Goal: Task Accomplishment & Management: Manage account settings

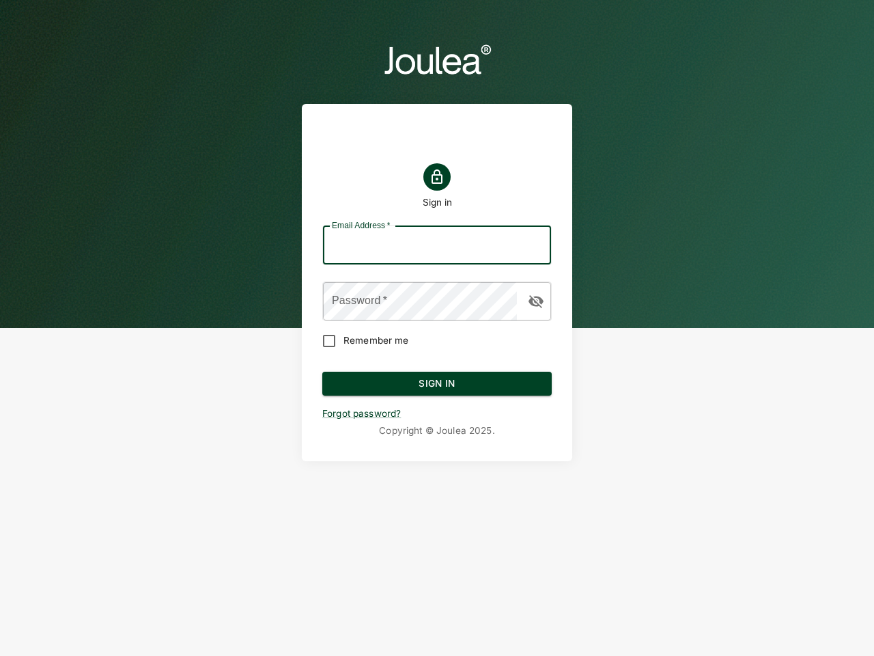
click at [437, 245] on input "Email Address   *" at bounding box center [437, 245] width 228 height 38
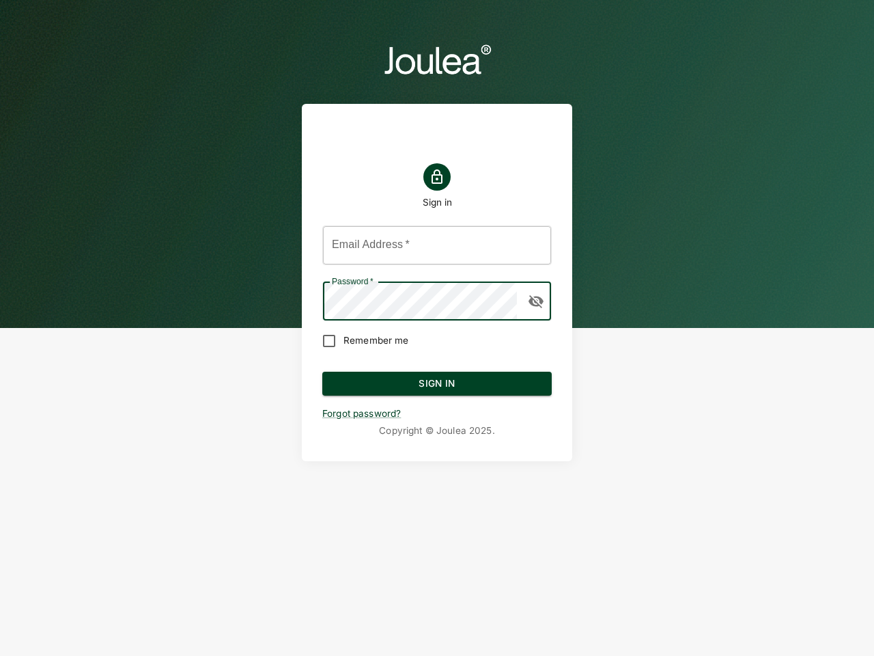
click at [536, 301] on icon "button" at bounding box center [536, 301] width 15 height 13
